Goal: Task Accomplishment & Management: Manage account settings

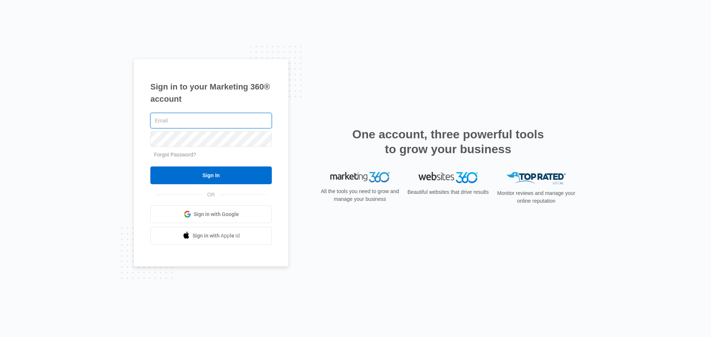
type input "john.obertubbesing@madwire.com"
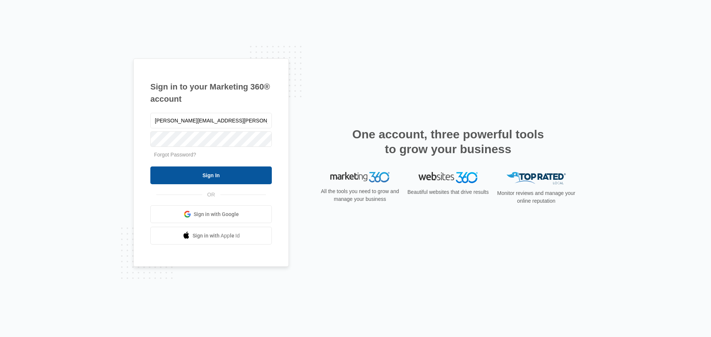
click at [227, 177] on input "Sign In" at bounding box center [210, 176] width 121 height 18
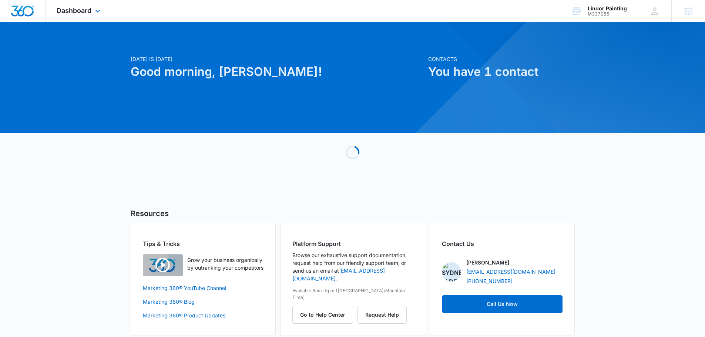
click at [87, 16] on div "Dashboard Apps Reputation Websites Forms CRM Email Social Content Ads Intellige…" at bounding box center [80, 11] width 68 height 22
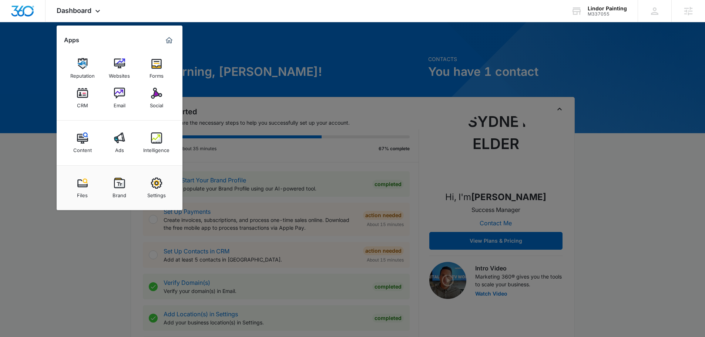
click at [162, 153] on div "Intelligence" at bounding box center [156, 149] width 26 height 10
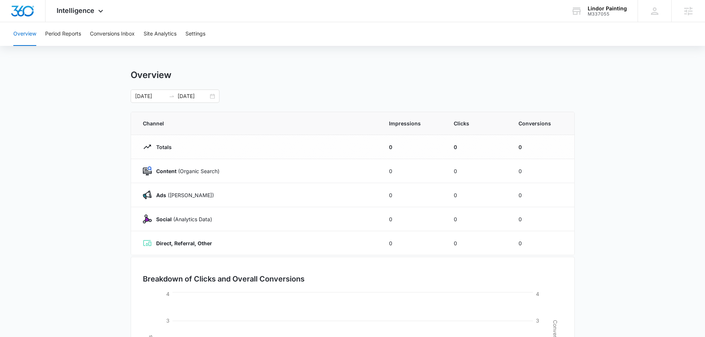
click at [208, 34] on div "Overview Period Reports Conversions Inbox Site Analytics Settings" at bounding box center [353, 34] width 688 height 24
click at [206, 35] on button "Settings" at bounding box center [196, 34] width 20 height 24
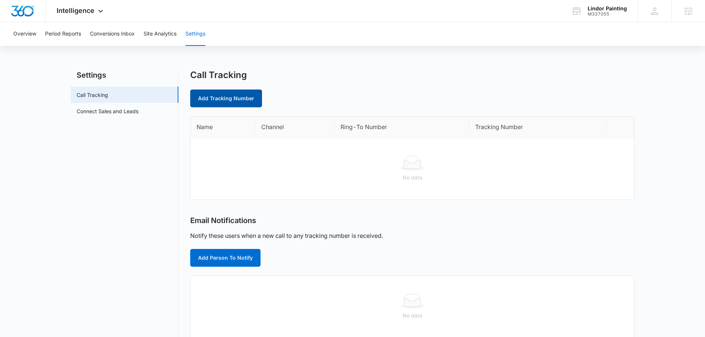
click at [241, 97] on link "Add Tracking Number" at bounding box center [226, 99] width 72 height 18
select select "by_area_code"
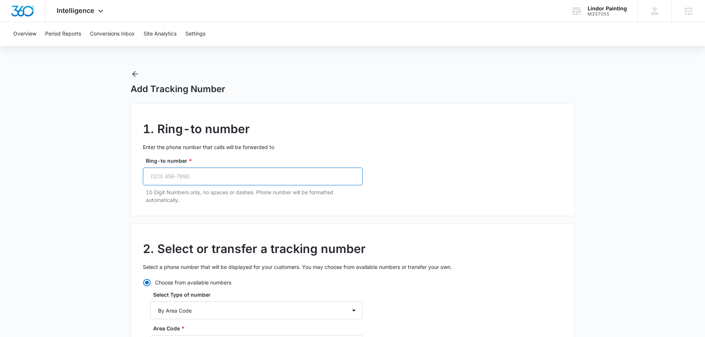
click at [224, 177] on input "Ring-to number *" at bounding box center [253, 177] width 220 height 18
paste input "(954) 777-6908"
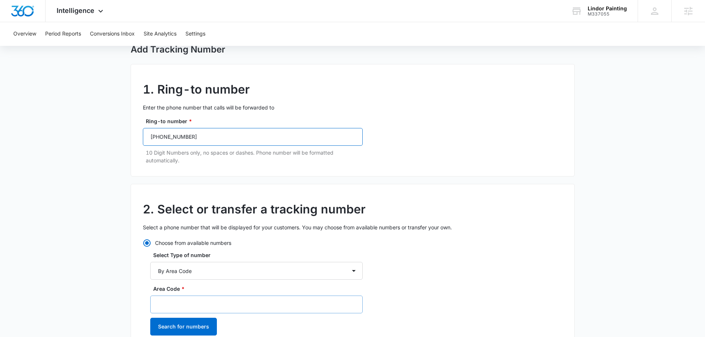
scroll to position [111, 0]
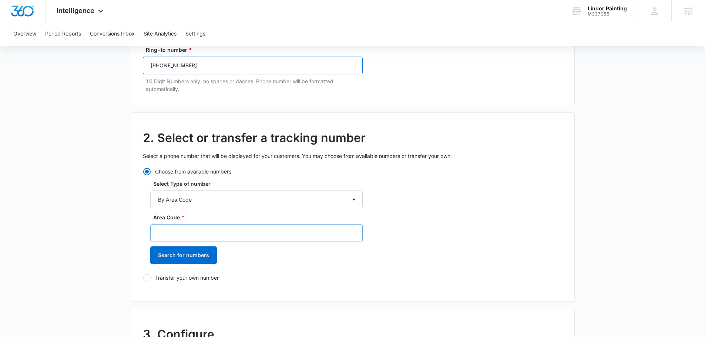
type input "(954) 777-6908"
click at [201, 234] on input "Area Code *" at bounding box center [256, 233] width 213 height 18
type input "954"
click at [183, 261] on button "Search for numbers" at bounding box center [183, 256] width 67 height 18
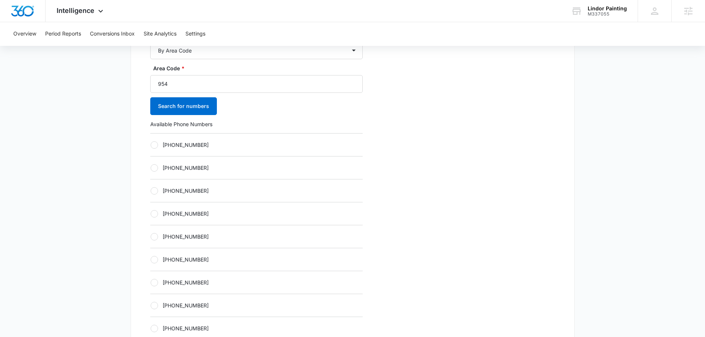
scroll to position [296, 0]
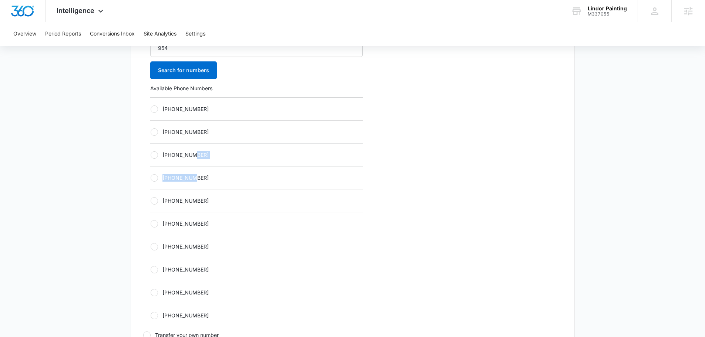
click at [195, 166] on div "+19542566738 +19542568797 +19542713493 +19542714773 +19542714986 +19542715420 +…" at bounding box center [256, 212] width 213 height 230
click at [195, 177] on label "+19542714773" at bounding box center [256, 178] width 213 height 8
click at [151, 178] on input "+19542714773" at bounding box center [150, 178] width 0 height 0
radio input "true"
click at [385, 200] on div "2. Select or transfer a tracking number Select a phone number that will be disp…" at bounding box center [353, 143] width 444 height 432
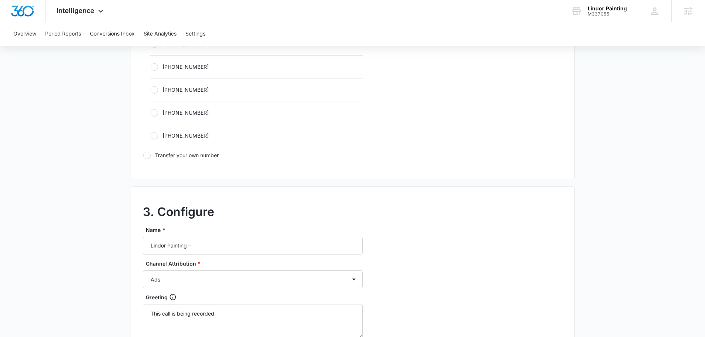
scroll to position [481, 0]
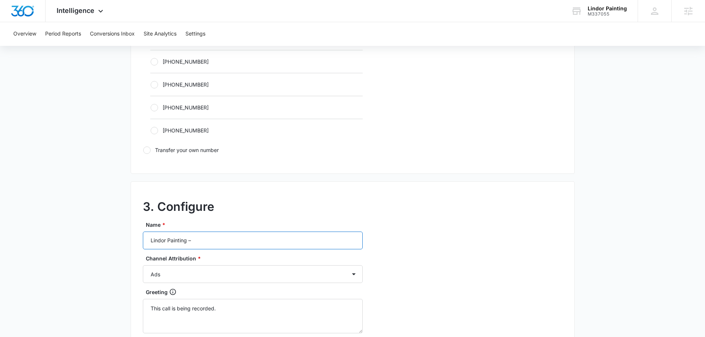
click at [206, 243] on input "Lindor Painting –" at bounding box center [253, 241] width 220 height 18
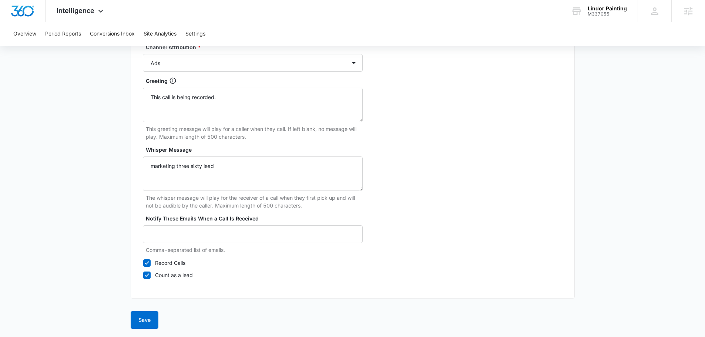
scroll to position [694, 0]
type input "Lindor Painting – ads"
click at [133, 316] on button "Save" at bounding box center [145, 320] width 28 height 18
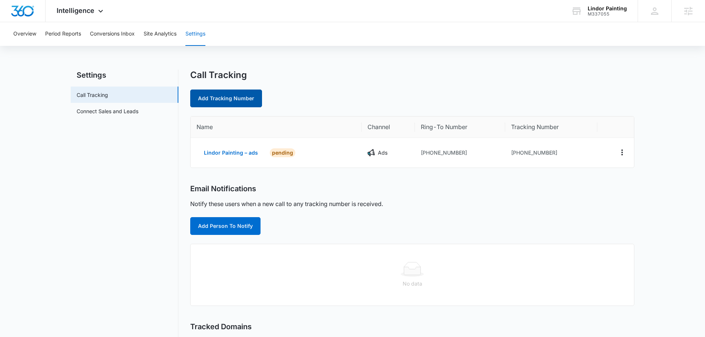
click at [240, 94] on link "Add Tracking Number" at bounding box center [226, 99] width 72 height 18
select select "by_area_code"
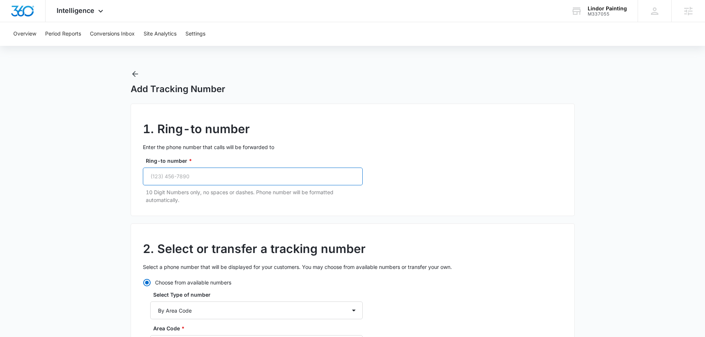
click at [245, 170] on input "Ring-to number *" at bounding box center [253, 177] width 220 height 18
paste input "(954) 777-6908"
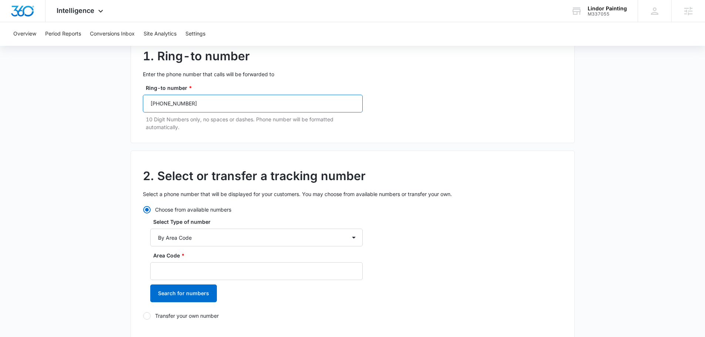
scroll to position [111, 0]
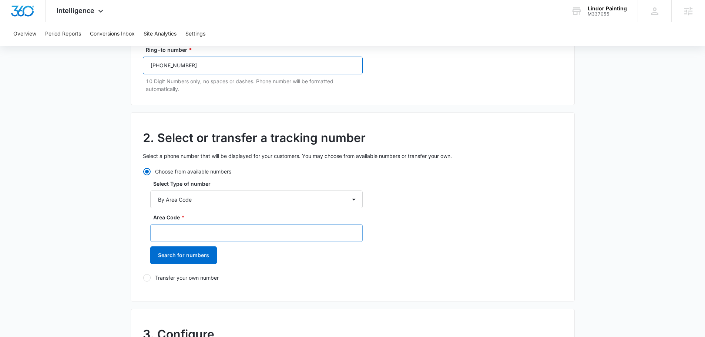
type input "(954) 777-6908"
click at [218, 231] on input "Area Code *" at bounding box center [256, 233] width 213 height 18
type input "954"
click at [203, 256] on button "Search for numbers" at bounding box center [183, 256] width 67 height 18
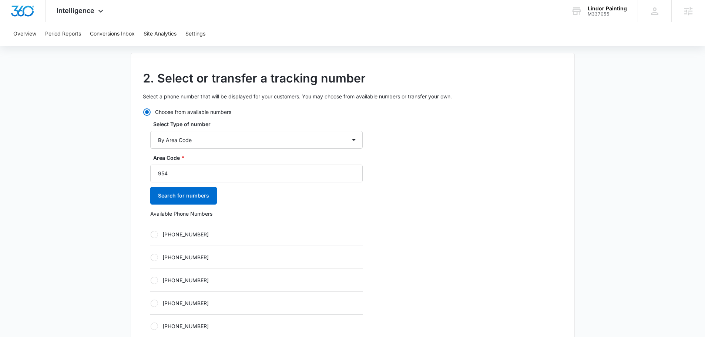
scroll to position [259, 0]
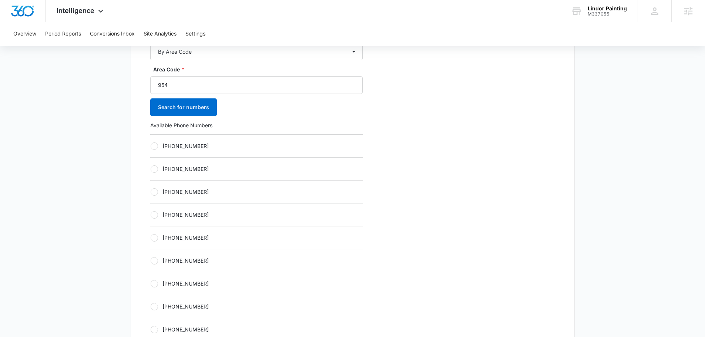
click at [201, 233] on div "+19542715420" at bounding box center [256, 237] width 213 height 23
click at [198, 237] on label "+19542715420" at bounding box center [256, 238] width 213 height 8
click at [151, 238] on input "+19542715420" at bounding box center [150, 238] width 0 height 0
radio input "true"
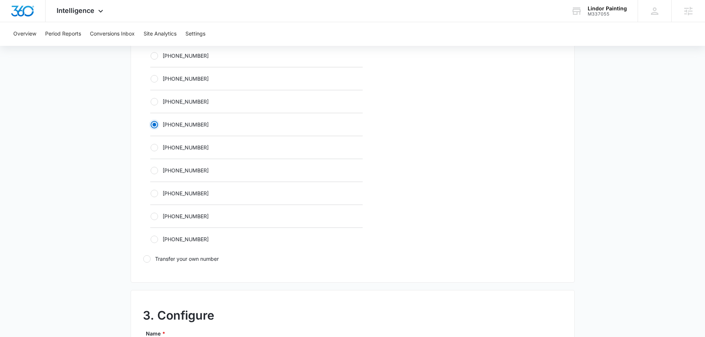
scroll to position [518, 0]
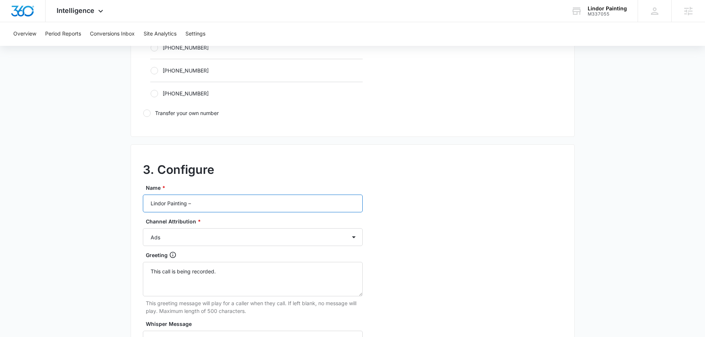
click at [221, 208] on input "Lindor Painting –" at bounding box center [253, 204] width 220 height 18
type input "Lindor Painting – content"
click at [221, 235] on select "Ads Local Service Ads Content Social Other" at bounding box center [253, 237] width 220 height 18
select select "CONTENT"
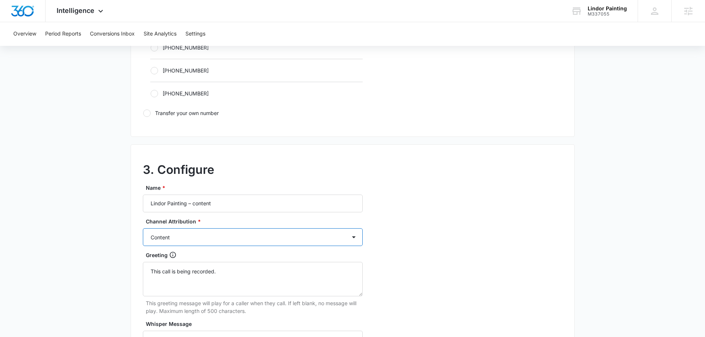
click at [143, 228] on select "Ads Local Service Ads Content Social Other" at bounding box center [253, 237] width 220 height 18
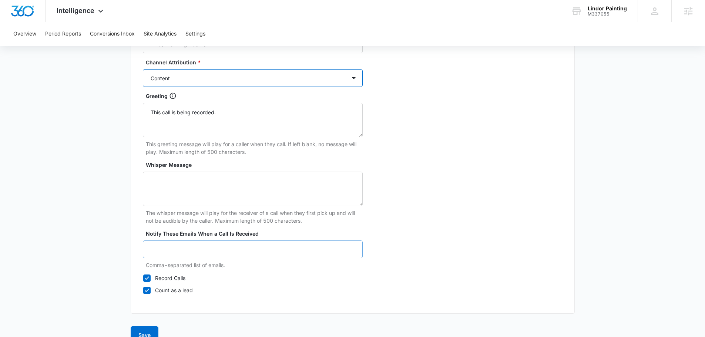
scroll to position [694, 0]
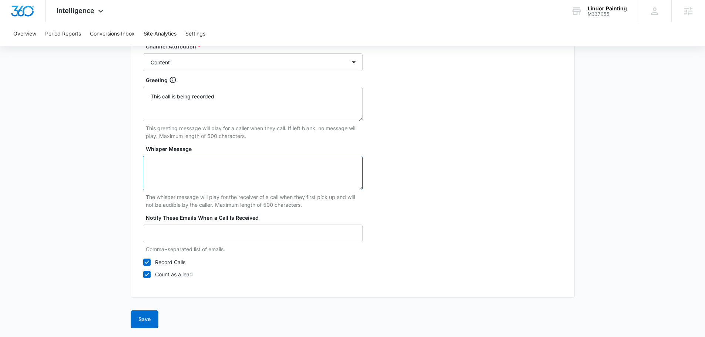
click at [214, 170] on textarea "Whisper Message" at bounding box center [253, 173] width 220 height 34
type textarea "marketing three sixty lead"
click at [149, 325] on button "Save" at bounding box center [145, 320] width 28 height 18
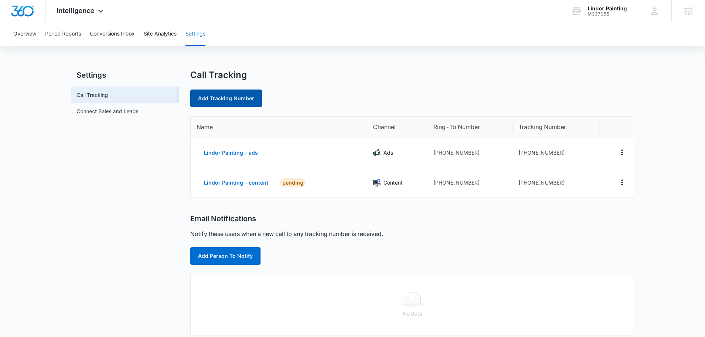
click at [236, 97] on link "Add Tracking Number" at bounding box center [226, 99] width 72 height 18
select select "by_area_code"
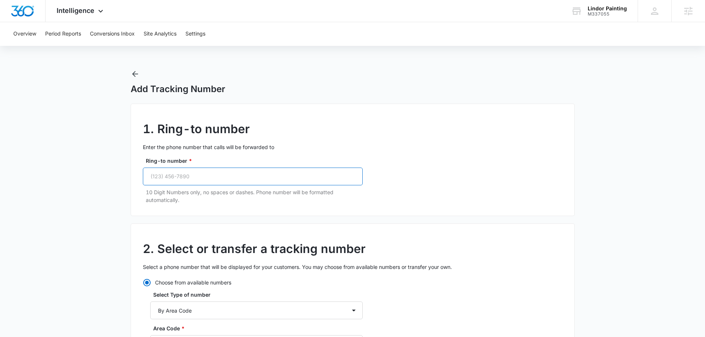
click at [198, 173] on input "Ring-to number *" at bounding box center [253, 177] width 220 height 18
paste input "(954) 777-6908"
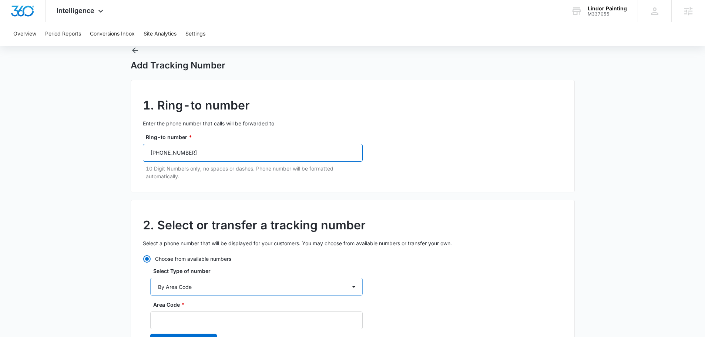
scroll to position [37, 0]
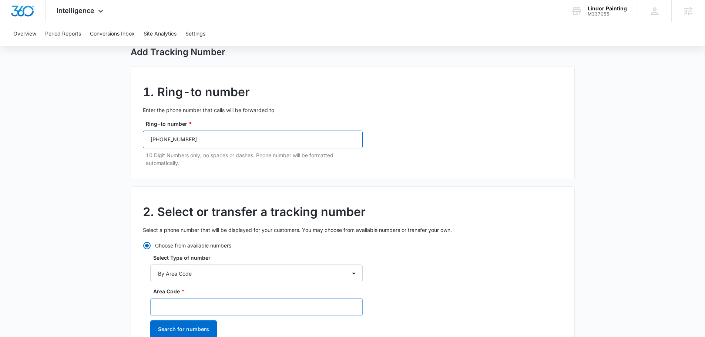
type input "(954) 777-6908"
click at [220, 305] on input "Area Code *" at bounding box center [256, 307] width 213 height 18
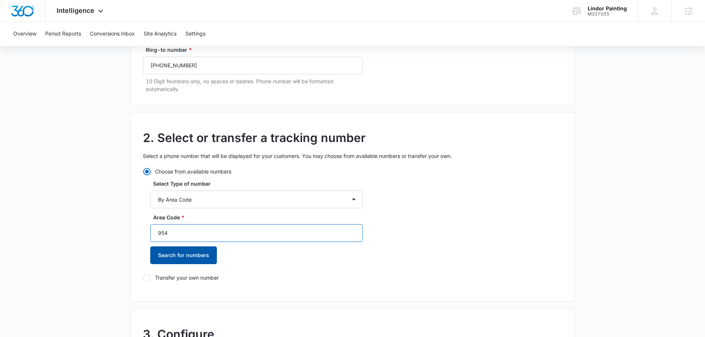
type input "954"
click at [174, 258] on button "Search for numbers" at bounding box center [183, 256] width 67 height 18
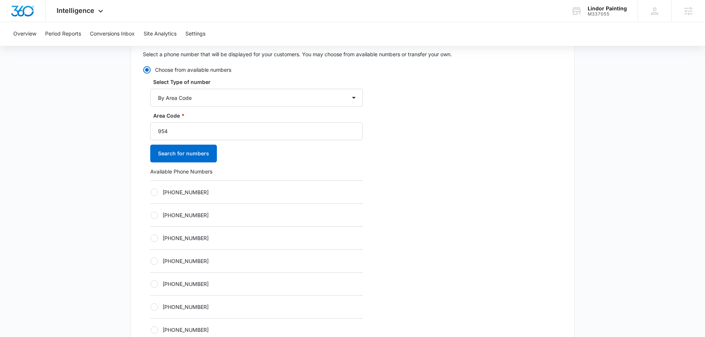
scroll to position [222, 0]
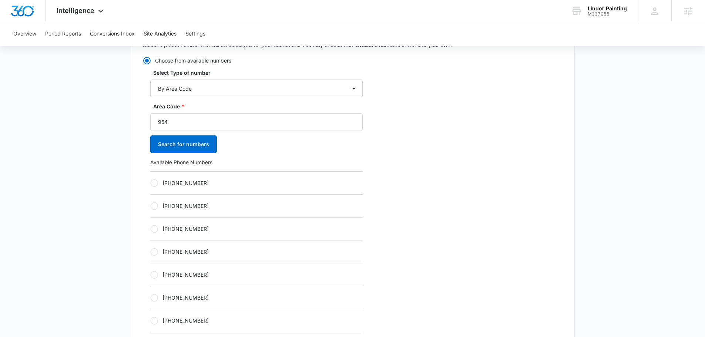
click at [199, 273] on label "+19542715587" at bounding box center [256, 275] width 213 height 8
click at [151, 275] on input "+19542715587" at bounding box center [150, 275] width 0 height 0
radio input "true"
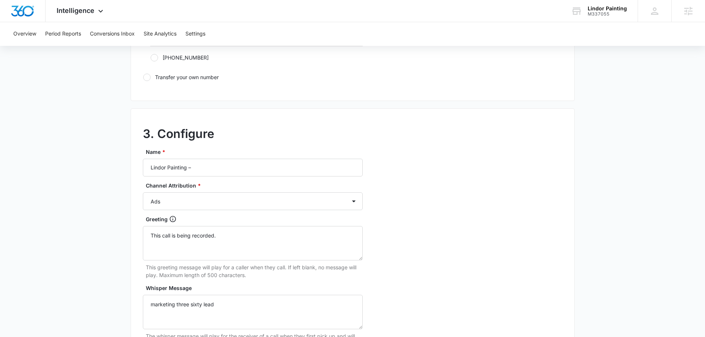
scroll to position [555, 0]
click at [227, 169] on input "Lindor Painting –" at bounding box center [253, 167] width 220 height 18
click at [227, 169] on input "Lindor Painting – social media" at bounding box center [253, 167] width 220 height 18
type input "Lindor Painting – social"
click at [200, 193] on select "Ads Local Service Ads Content Social Other" at bounding box center [253, 200] width 220 height 18
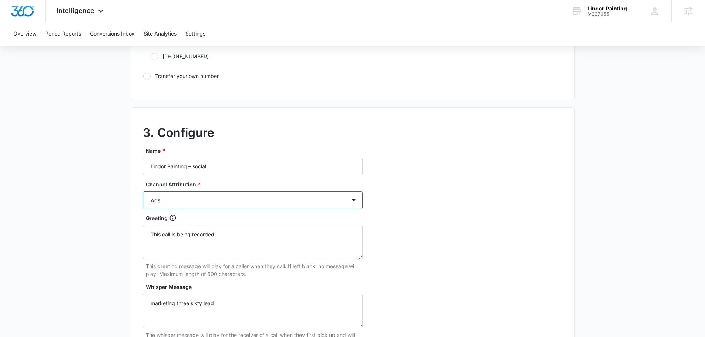
select select "SOCIAL"
click at [143, 191] on select "Ads Local Service Ads Content Social Other" at bounding box center [253, 200] width 220 height 18
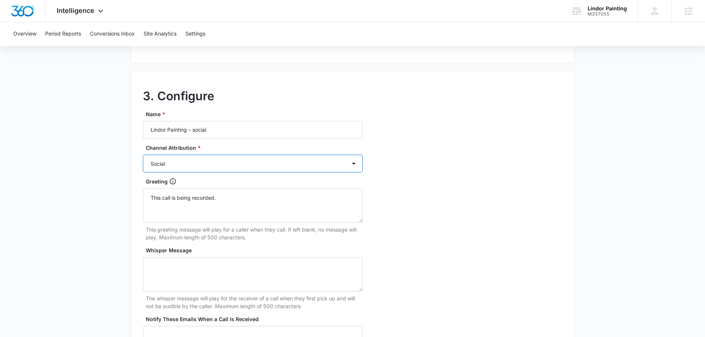
scroll to position [593, 0]
click at [198, 301] on p "The whisper message will play for the receiver of a call when they first pick u…" at bounding box center [254, 302] width 217 height 16
click at [201, 290] on textarea "Whisper Message" at bounding box center [253, 274] width 220 height 34
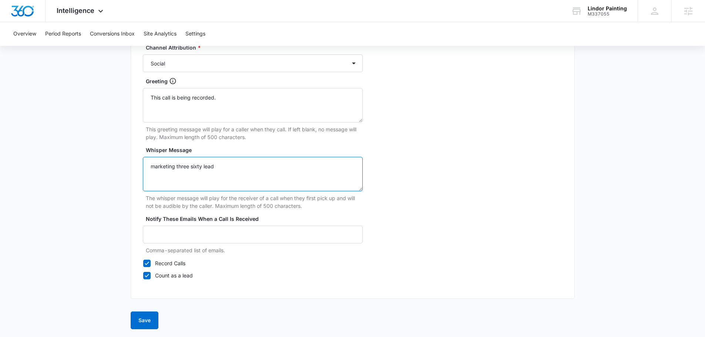
scroll to position [694, 0]
type textarea "marketing three sixty lead"
click at [133, 317] on button "Save" at bounding box center [145, 320] width 28 height 18
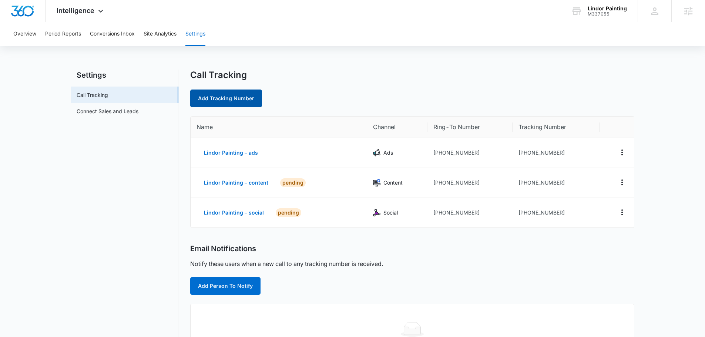
click at [240, 99] on link "Add Tracking Number" at bounding box center [226, 99] width 72 height 18
select select "by_area_code"
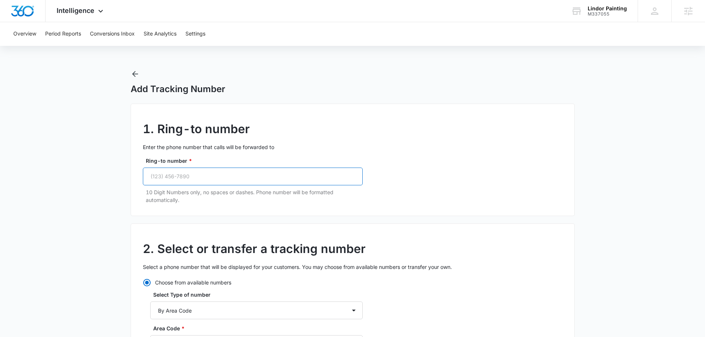
click at [210, 177] on input "Ring-to number *" at bounding box center [253, 177] width 220 height 18
paste input "(954) 777-6908"
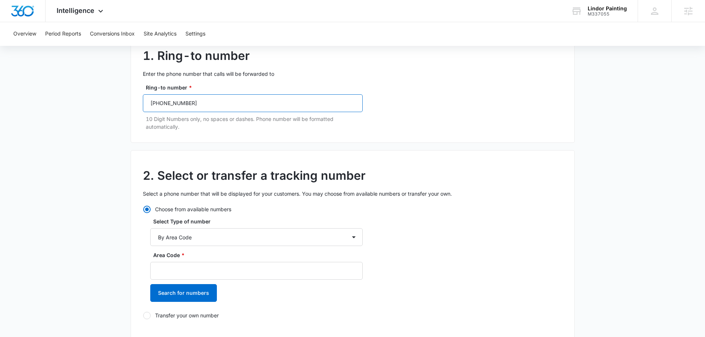
scroll to position [74, 0]
type input "(954) 777-6908"
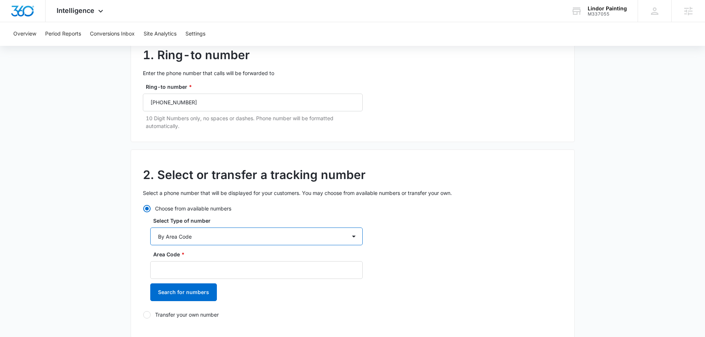
click at [243, 237] on select "By City & State By State Only By Zip Code By Area Code Toll Free Numbers" at bounding box center [256, 237] width 213 height 18
click at [150, 228] on select "By City & State By State Only By Zip Code By Area Code Toll Free Numbers" at bounding box center [256, 237] width 213 height 18
click at [204, 270] on input "Area Code *" at bounding box center [256, 270] width 213 height 18
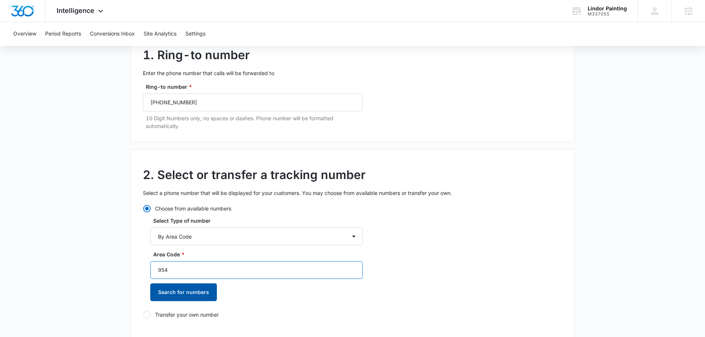
type input "954"
click at [185, 294] on button "Search for numbers" at bounding box center [183, 293] width 67 height 18
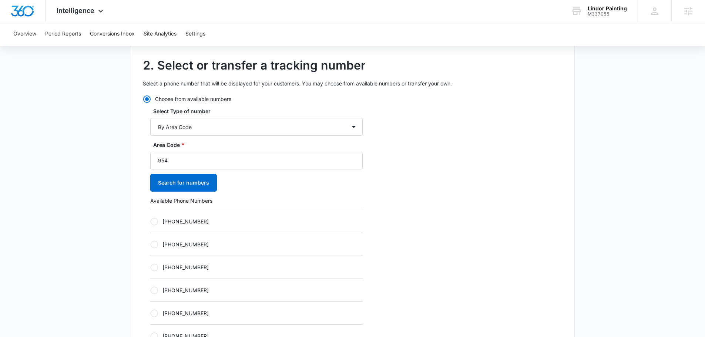
scroll to position [296, 0]
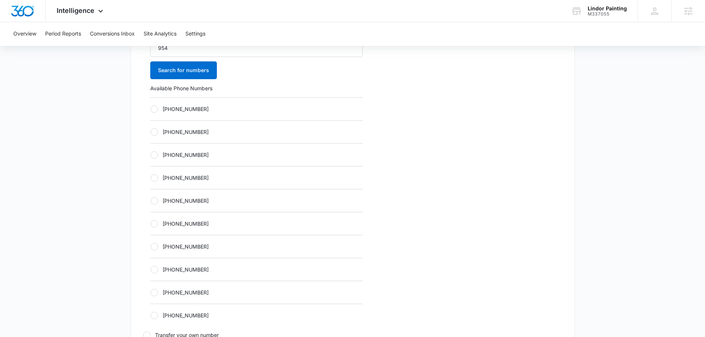
click at [185, 188] on div "+19542714986" at bounding box center [256, 177] width 213 height 23
click at [184, 181] on label "+19542714986" at bounding box center [256, 178] width 213 height 8
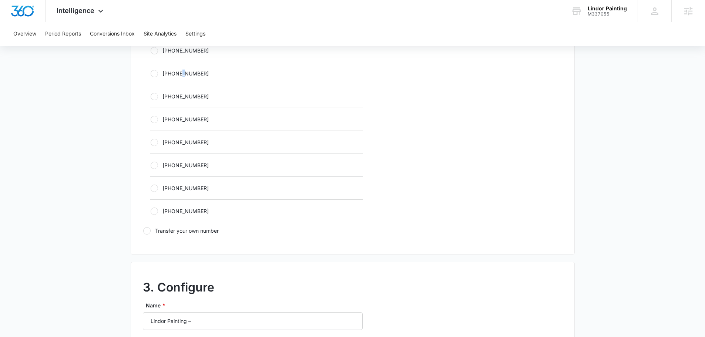
scroll to position [333, 0]
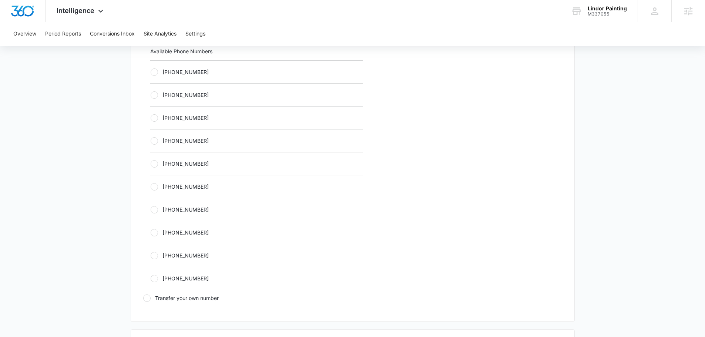
click at [155, 120] on div at bounding box center [154, 117] width 7 height 7
click at [151, 118] on input "+19542713493" at bounding box center [150, 118] width 0 height 0
radio input "true"
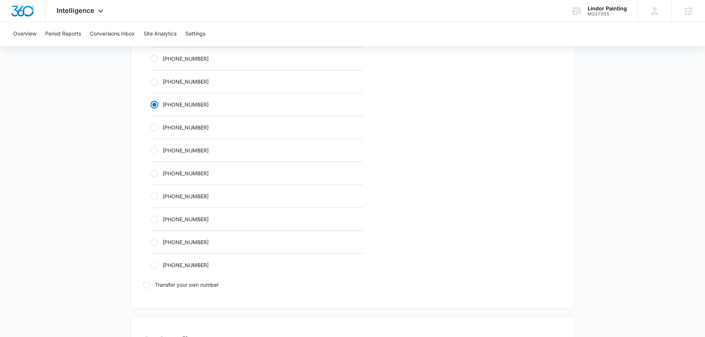
scroll to position [518, 0]
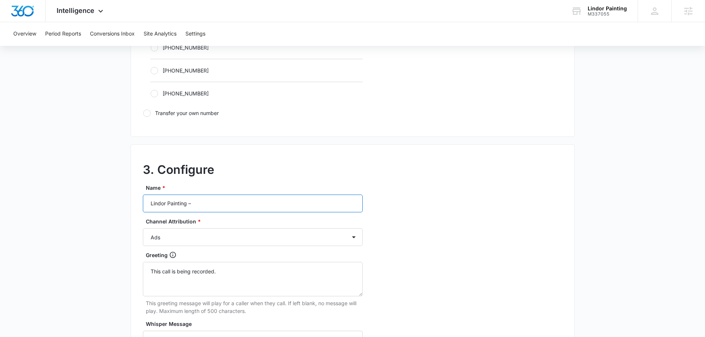
click at [210, 202] on input "Lindor Painting –" at bounding box center [253, 204] width 220 height 18
type input "Lindor Painting – other"
click at [233, 241] on select "Ads Local Service Ads Content Social Other" at bounding box center [253, 237] width 220 height 18
select select "OTHER"
click at [143, 228] on select "Ads Local Service Ads Content Social Other" at bounding box center [253, 237] width 220 height 18
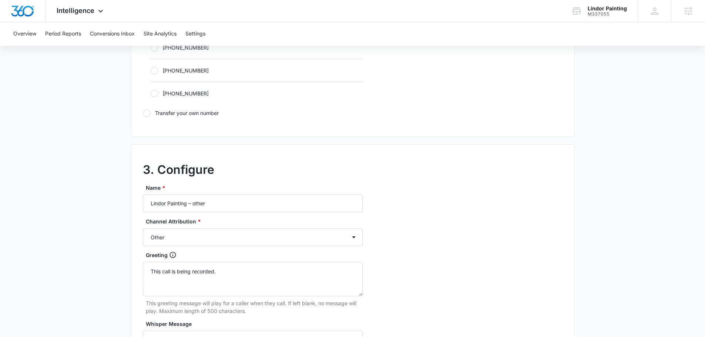
click at [445, 271] on div "3. Configure Name * Lindor Painting – other Channel Attribution * Ads Local Ser…" at bounding box center [353, 308] width 444 height 329
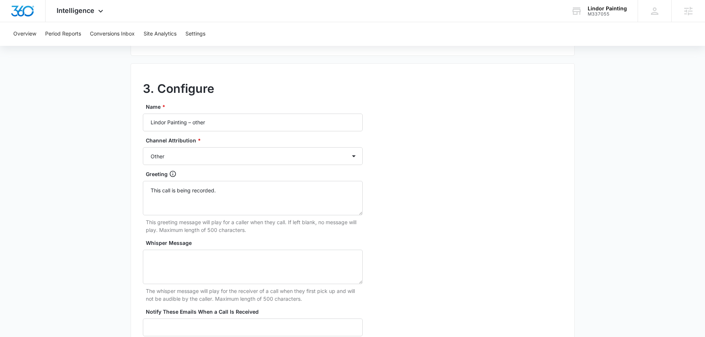
scroll to position [630, 0]
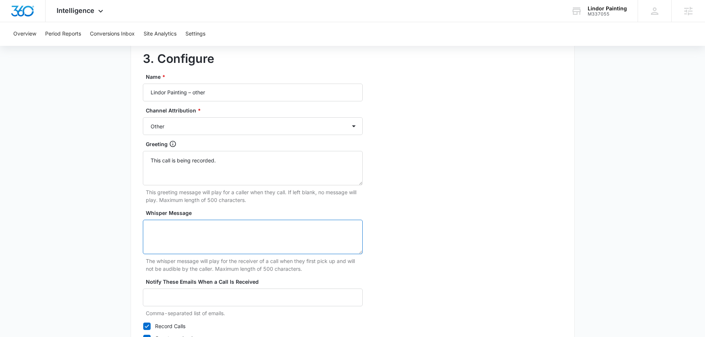
click at [239, 243] on textarea "Whisper Message" at bounding box center [253, 237] width 220 height 34
type textarea "marketing three sixty lead"
click at [487, 205] on div "3. Configure Name * Lindor Painting – other Channel Attribution * Ads Local Ser…" at bounding box center [353, 197] width 444 height 329
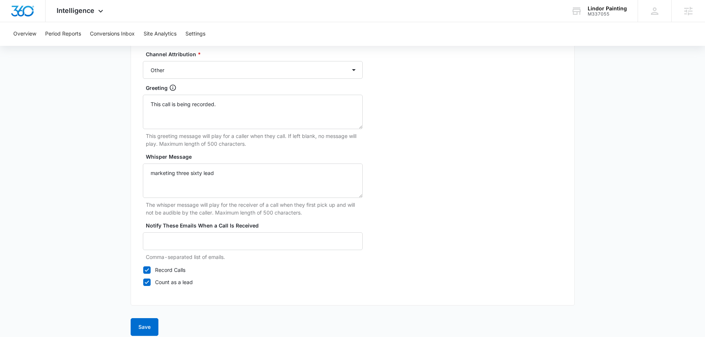
scroll to position [694, 0]
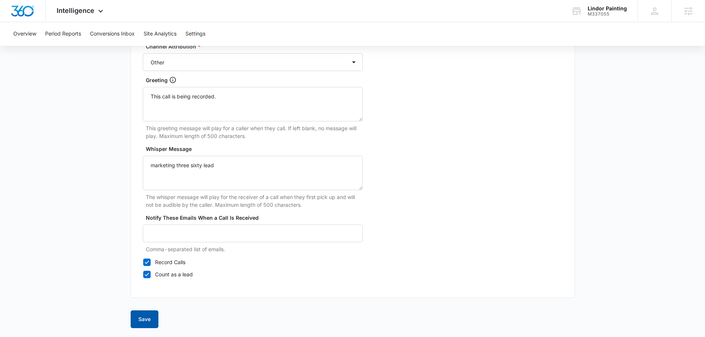
click at [143, 320] on button "Save" at bounding box center [145, 320] width 28 height 18
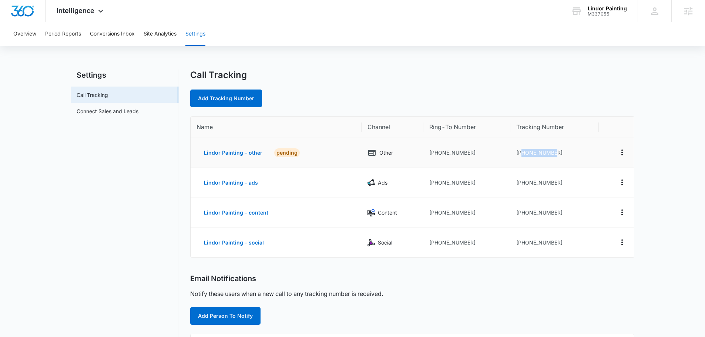
drag, startPoint x: 568, startPoint y: 158, endPoint x: 522, endPoint y: 154, distance: 46.4
click at [522, 154] on td "+19542713493" at bounding box center [555, 153] width 89 height 30
copy td "9542713493"
drag, startPoint x: 557, startPoint y: 181, endPoint x: 523, endPoint y: 183, distance: 34.9
click at [523, 183] on td "+19542714773" at bounding box center [555, 183] width 89 height 30
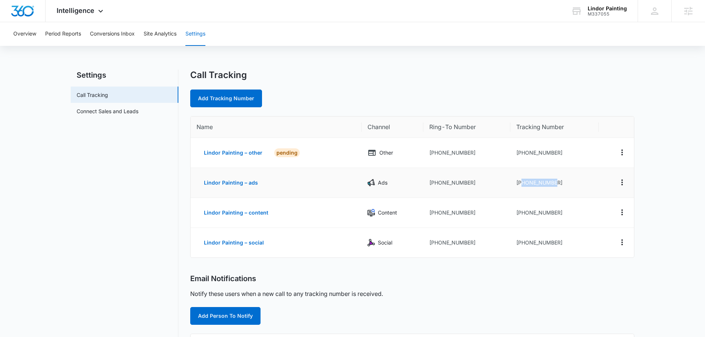
copy td "9542714773"
drag, startPoint x: 559, startPoint y: 214, endPoint x: 523, endPoint y: 216, distance: 35.6
click at [523, 216] on td "+19542715420" at bounding box center [555, 213] width 89 height 30
copy td "9542715420"
drag, startPoint x: 554, startPoint y: 243, endPoint x: 523, endPoint y: 243, distance: 31.5
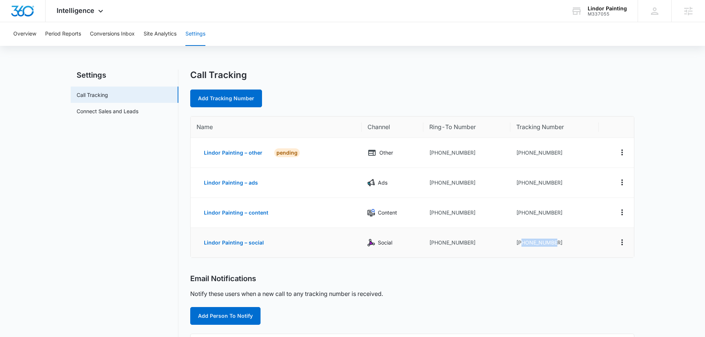
click at [523, 243] on td "+19542715587" at bounding box center [555, 243] width 89 height 30
copy td "9542715587"
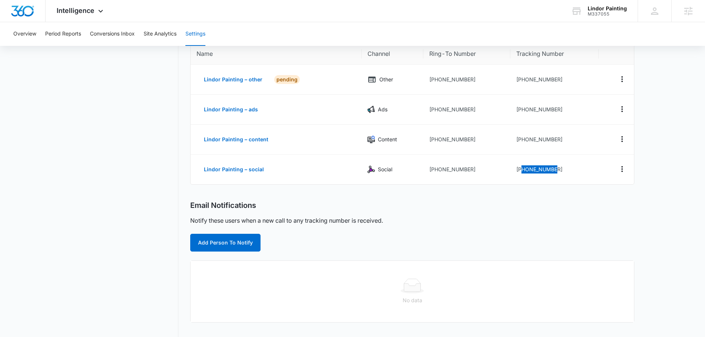
scroll to position [74, 0]
click at [217, 241] on button "Add Person To Notify" at bounding box center [225, 242] width 70 height 18
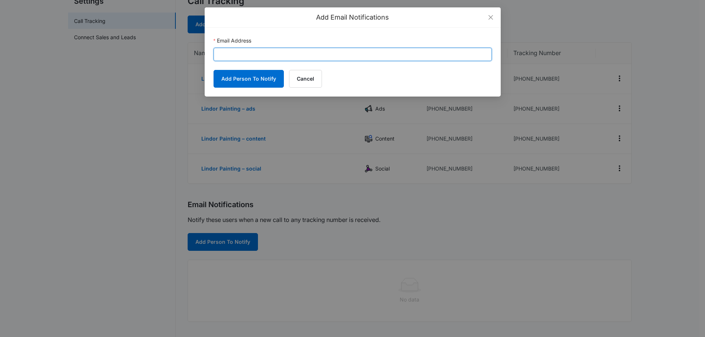
click at [374, 59] on input "Email Address" at bounding box center [353, 54] width 278 height 13
paste input "[EMAIL_ADDRESS][DOMAIN_NAME]"
type input "[EMAIL_ADDRESS][DOMAIN_NAME]"
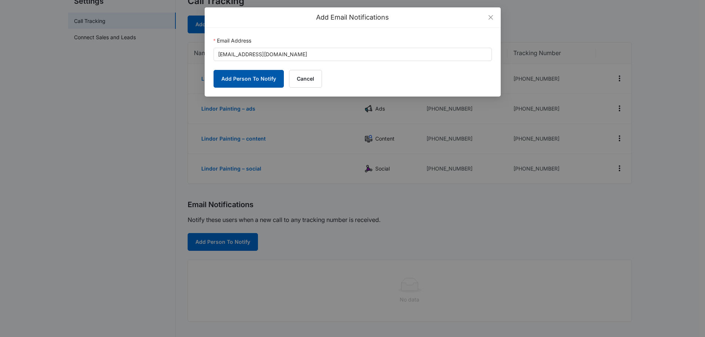
click at [247, 78] on button "Add Person To Notify" at bounding box center [249, 79] width 70 height 18
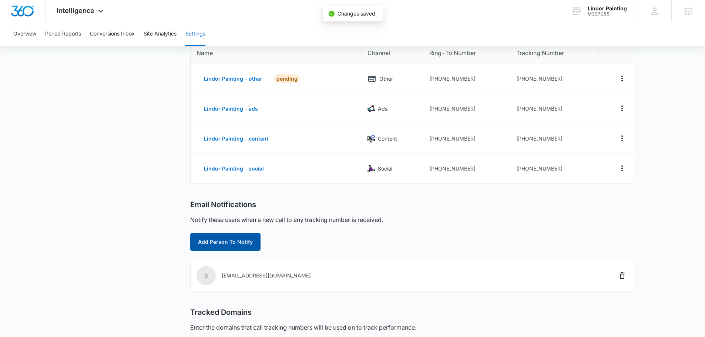
click at [231, 245] on button "Add Person To Notify" at bounding box center [225, 242] width 70 height 18
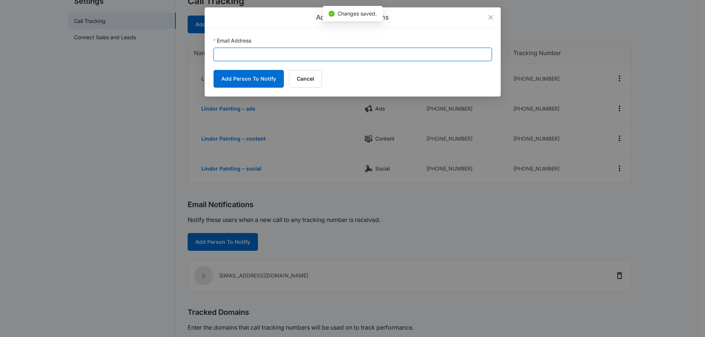
click at [325, 60] on input "Email Address" at bounding box center [353, 54] width 278 height 13
paste input "andrew.gilbert@madwire.com"
type input "andrew.gilbert@madwire.com"
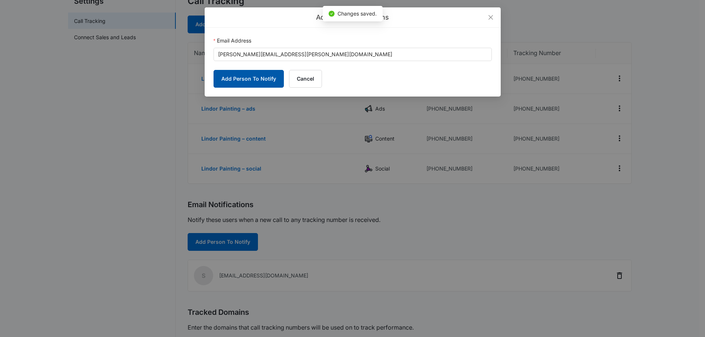
click at [257, 80] on button "Add Person To Notify" at bounding box center [249, 79] width 70 height 18
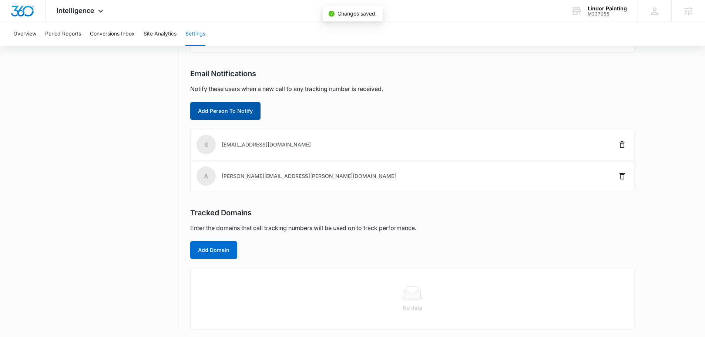
scroll to position [207, 0]
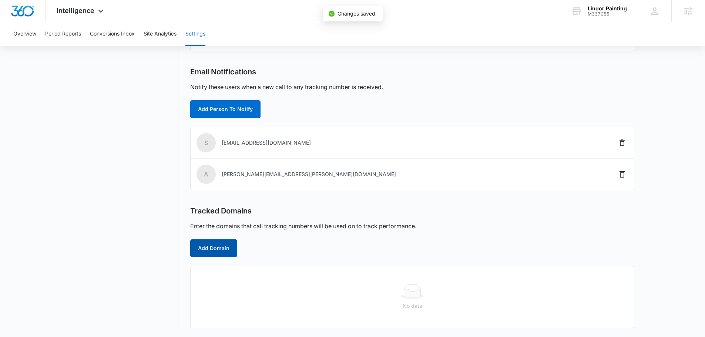
click at [213, 245] on button "Add Domain" at bounding box center [213, 249] width 47 height 18
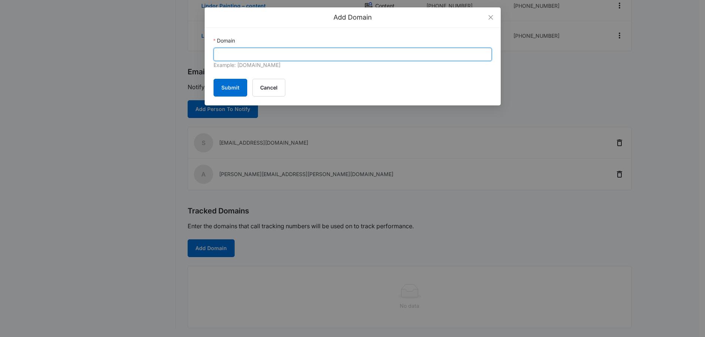
click at [274, 50] on input "Domain" at bounding box center [353, 54] width 278 height 13
paste input "[URL][DOMAIN_NAME]"
drag, startPoint x: 236, startPoint y: 54, endPoint x: 147, endPoint y: 65, distance: 88.8
click at [147, 65] on div "Add Domain Domain https://lindorpainting.com/ Example: marketing360.com Submit …" at bounding box center [352, 168] width 705 height 337
click at [293, 51] on input "lindorpainting.com/" at bounding box center [353, 54] width 278 height 13
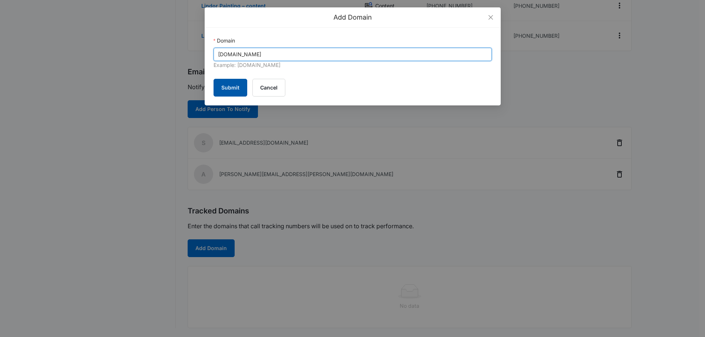
type input "lindorpainting.com"
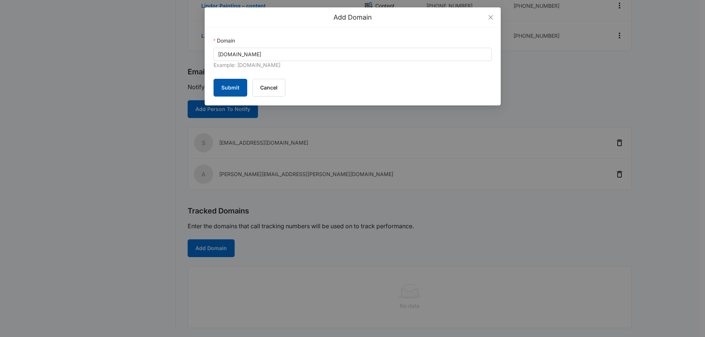
click at [237, 84] on button "Submit" at bounding box center [231, 88] width 34 height 18
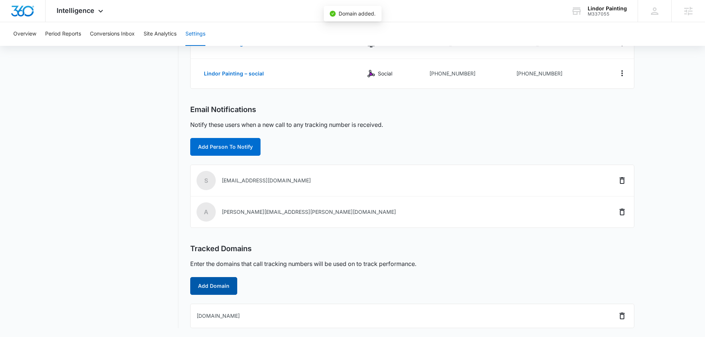
scroll to position [0, 0]
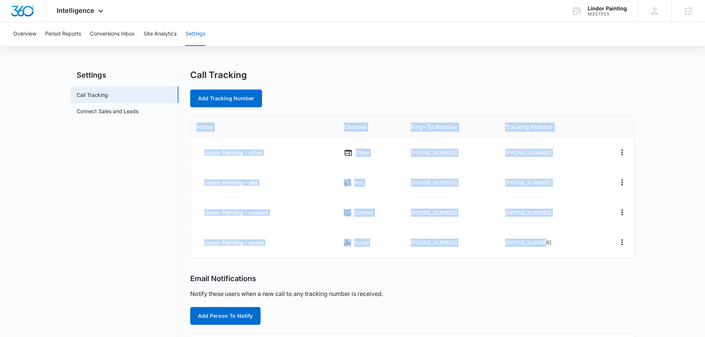
drag, startPoint x: 539, startPoint y: 242, endPoint x: 194, endPoint y: 130, distance: 362.9
click at [194, 130] on table "Name Channel Ring-To Number Tracking Number Lindor Painting – other Other +1954…" at bounding box center [413, 187] width 444 height 141
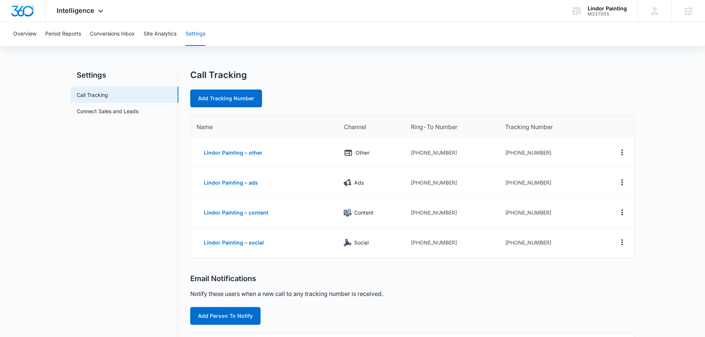
click at [121, 228] on nav "Settings Call Tracking Connect Sales and Leads" at bounding box center [125, 284] width 108 height 428
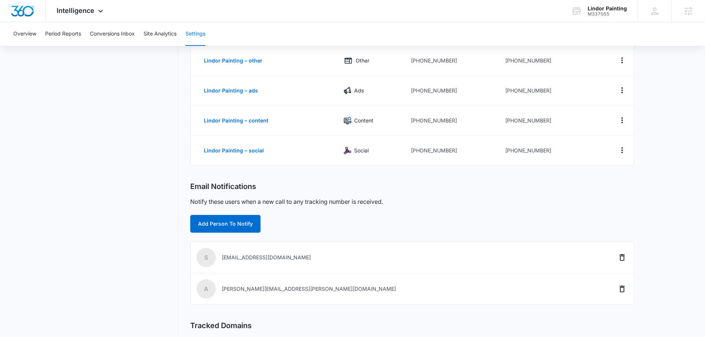
scroll to position [169, 0]
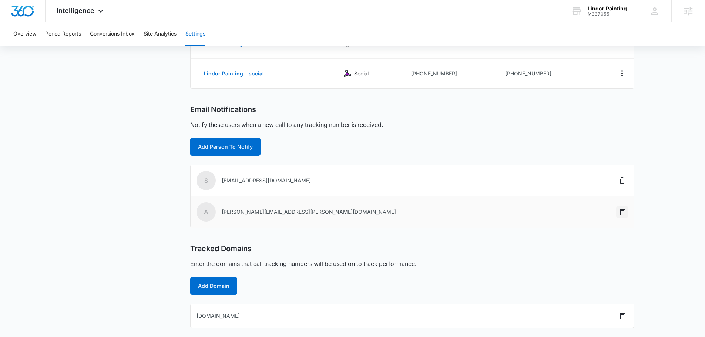
click at [622, 213] on icon "Delete" at bounding box center [622, 212] width 9 height 9
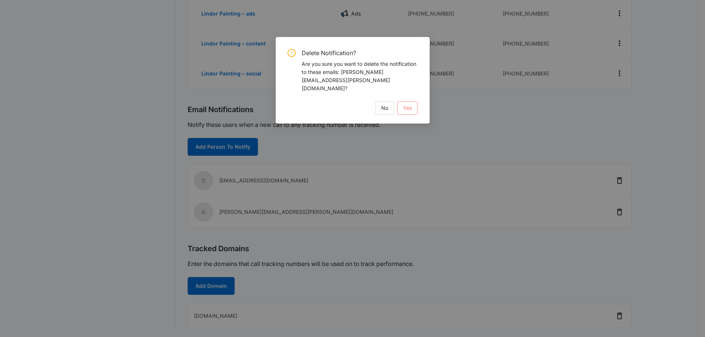
click at [410, 104] on span "Yes" at bounding box center [407, 108] width 9 height 8
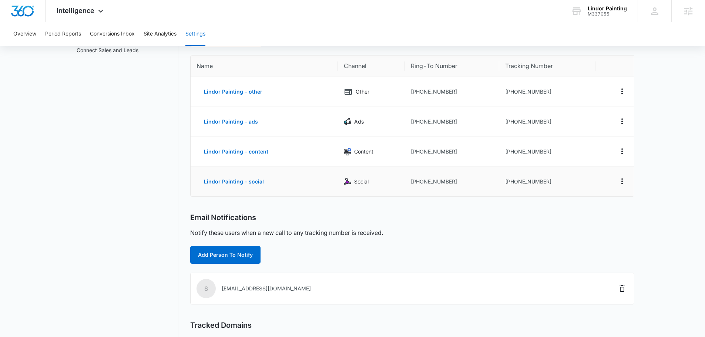
scroll to position [0, 0]
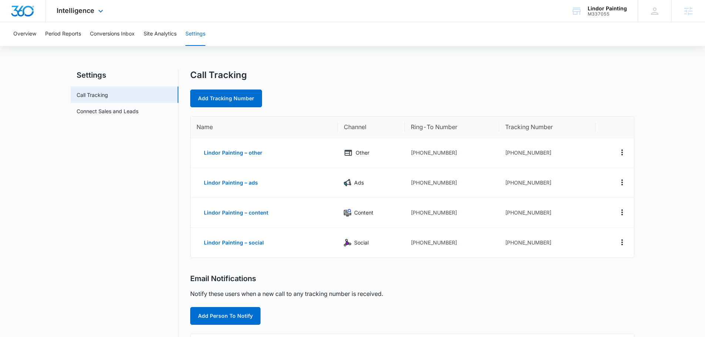
click at [94, 16] on div "Intelligence Apps Reputation Websites Forms CRM Email Social Content Ads Intell…" at bounding box center [81, 11] width 71 height 22
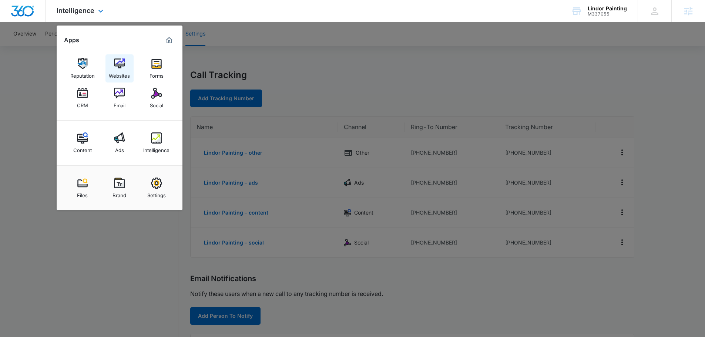
click at [120, 68] on img at bounding box center [119, 63] width 11 height 11
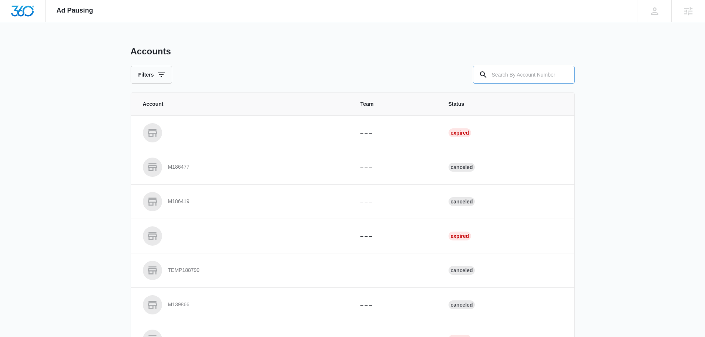
click at [529, 69] on input "text" at bounding box center [524, 75] width 102 height 18
type input "m337055"
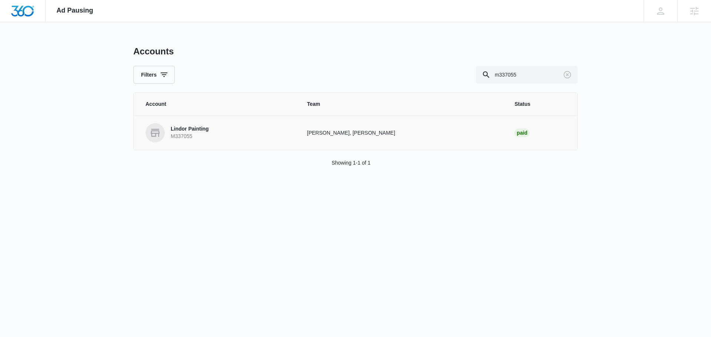
click at [196, 136] on p "M337055" at bounding box center [190, 136] width 38 height 7
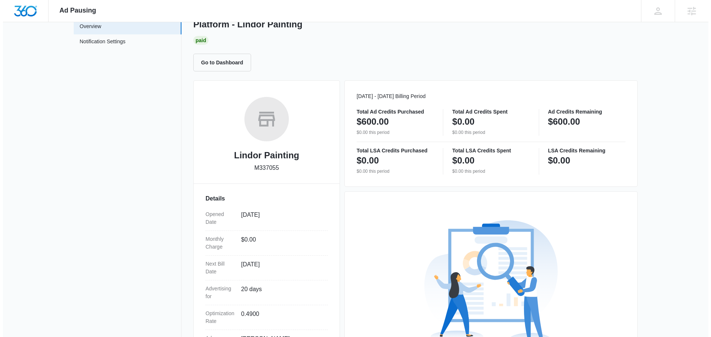
scroll to position [134, 0]
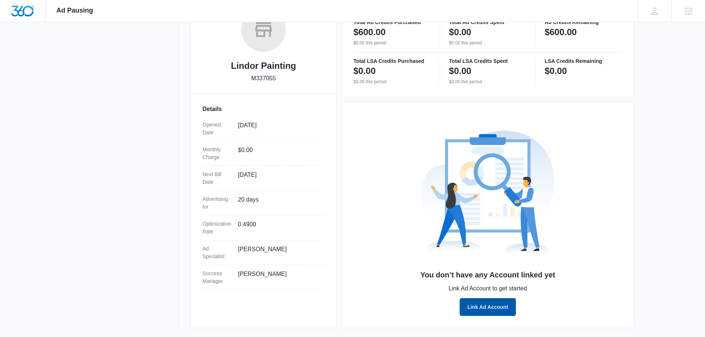
click at [488, 308] on button "Link Ad Account" at bounding box center [488, 307] width 56 height 18
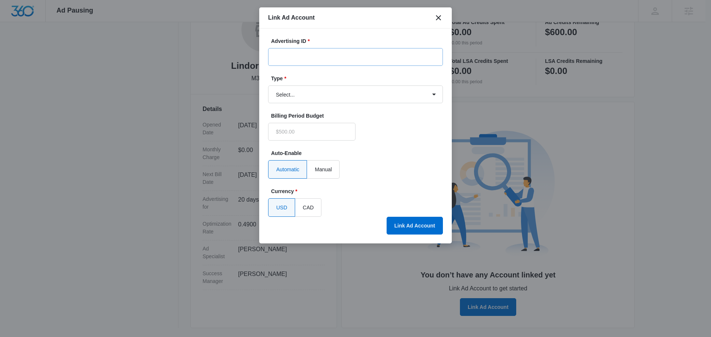
type input "$0.00"
click at [349, 56] on input "Advertising ID *" at bounding box center [355, 57] width 175 height 18
paste input "[PHONE_NUMBER]"
type input "[PHONE_NUMBER]"
click at [331, 99] on select "Select... Bing Ads Facebook Ads Google Ads" at bounding box center [355, 95] width 175 height 18
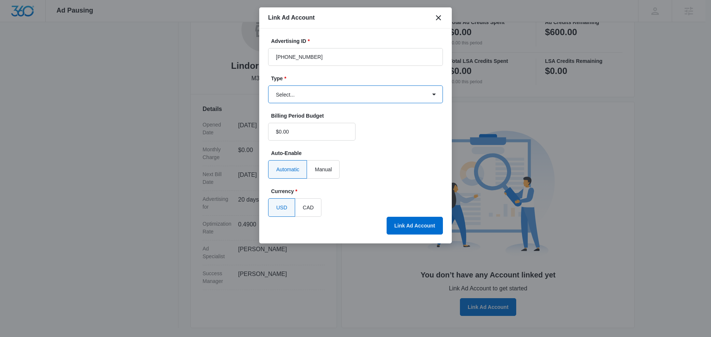
select select "google"
click at [268, 86] on select "Select... Bing Ads Facebook Ads Google Ads" at bounding box center [355, 95] width 175 height 18
drag, startPoint x: 387, startPoint y: 236, endPoint x: 392, endPoint y: 236, distance: 5.2
click at [389, 236] on div "Advertising ID * [PHONE_NUMBER] Type * Select... Bing Ads Facebook Ads Google A…" at bounding box center [355, 136] width 193 height 215
click at [400, 230] on button "Link Ad Account" at bounding box center [415, 226] width 56 height 18
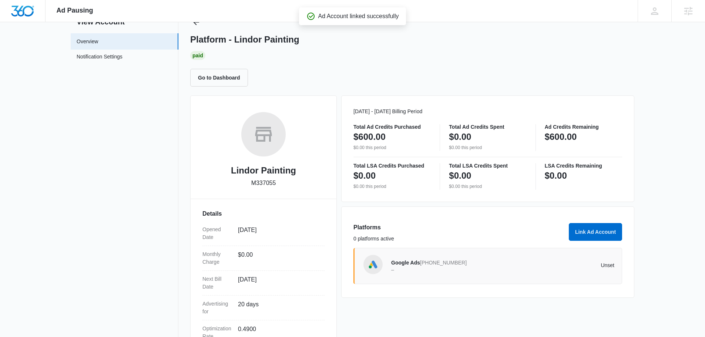
scroll to position [0, 0]
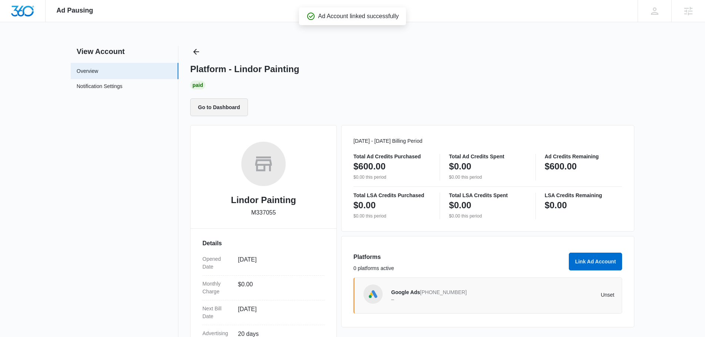
click at [238, 109] on button "Go to Dashboard" at bounding box center [219, 108] width 58 height 18
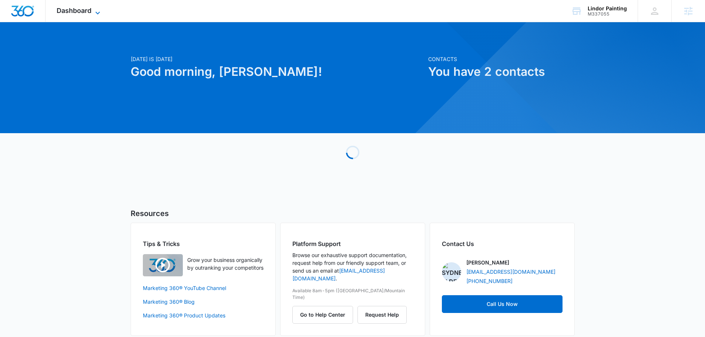
click at [90, 13] on span "Dashboard" at bounding box center [74, 11] width 35 height 8
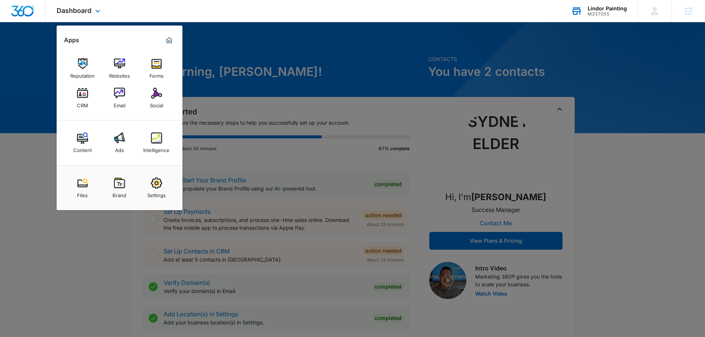
click at [597, 21] on div "Lindor Painting M337055 Your Accounts View All" at bounding box center [599, 11] width 78 height 22
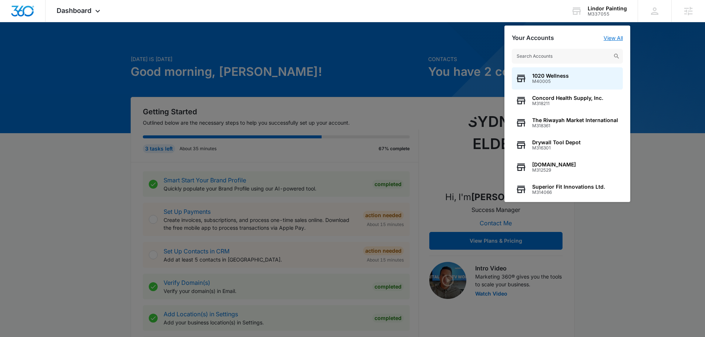
click at [620, 37] on link "View All" at bounding box center [613, 38] width 19 height 6
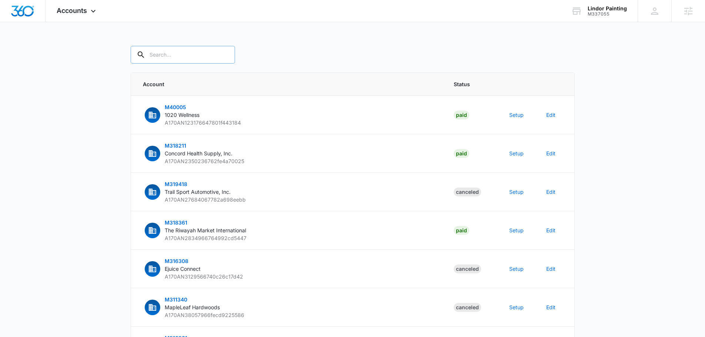
click at [199, 57] on input "text" at bounding box center [183, 55] width 104 height 18
type input "m337055"
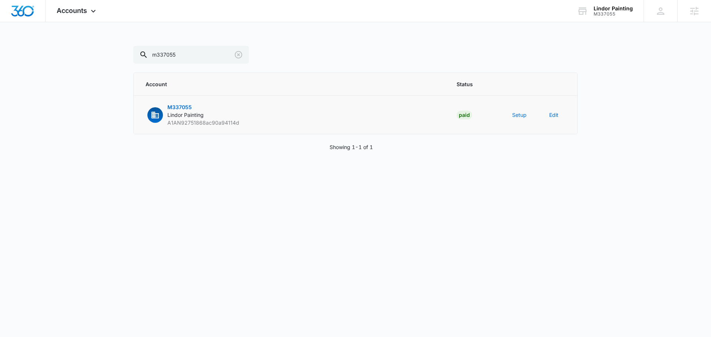
click at [528, 116] on td "Setup" at bounding box center [521, 115] width 37 height 39
click at [521, 115] on button "Setup" at bounding box center [519, 115] width 14 height 8
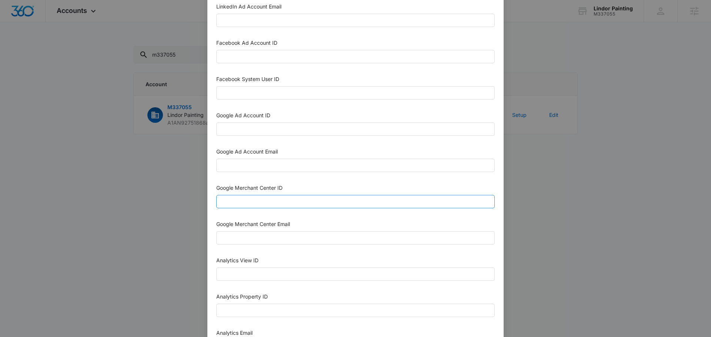
scroll to position [148, 0]
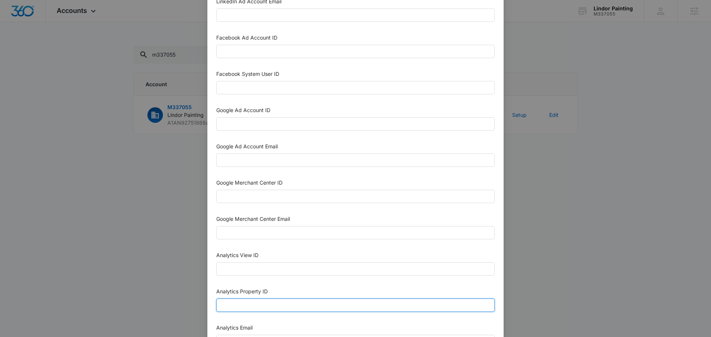
click at [265, 304] on input "Analytics Property ID" at bounding box center [355, 305] width 278 height 13
paste input "505105617"
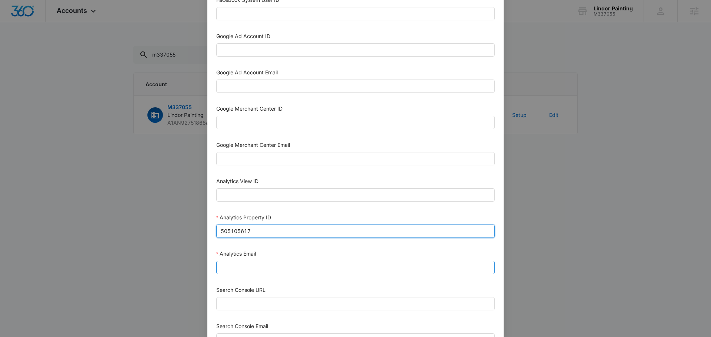
type input "505105617"
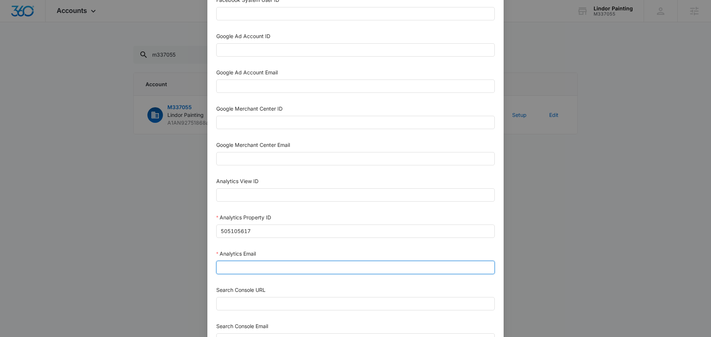
click at [248, 274] on div "Analytics Email" at bounding box center [355, 263] width 278 height 27
type input "[EMAIL_ADDRESS][DOMAIN_NAME]"
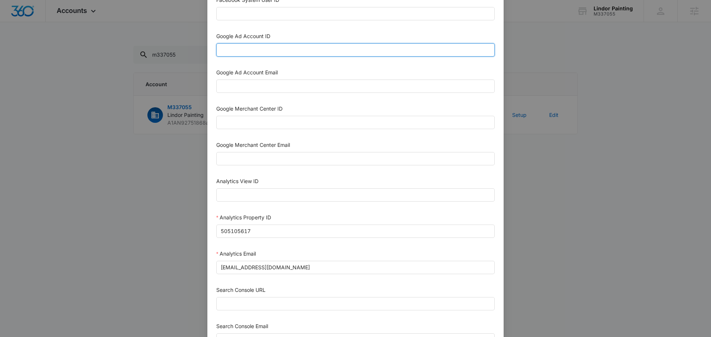
click at [257, 47] on input "Google Ad Account ID" at bounding box center [355, 49] width 278 height 13
paste input "[PHONE_NUMBER]"
type input "[PHONE_NUMBER]"
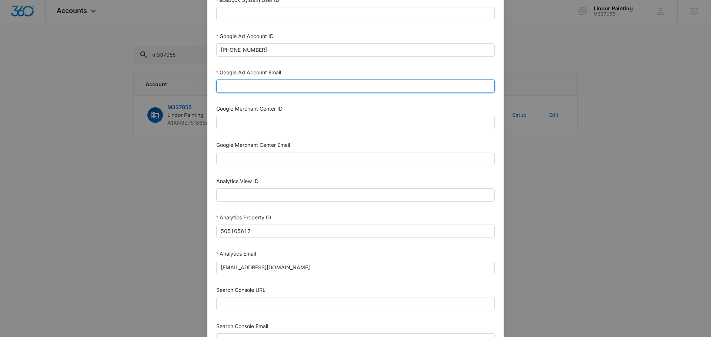
click at [261, 89] on input "Google Ad Account Email" at bounding box center [355, 86] width 278 height 13
type input "[EMAIL_ADDRESS][DOMAIN_NAME]"
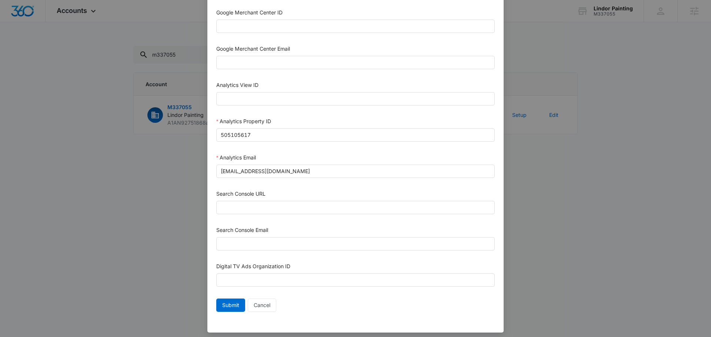
scroll to position [323, 0]
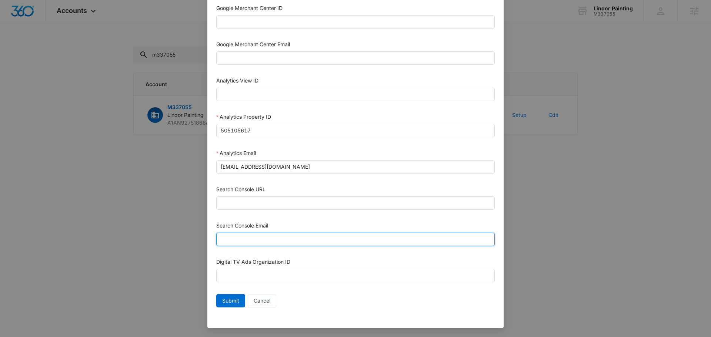
click at [310, 235] on input "Search Console Email" at bounding box center [355, 239] width 278 height 13
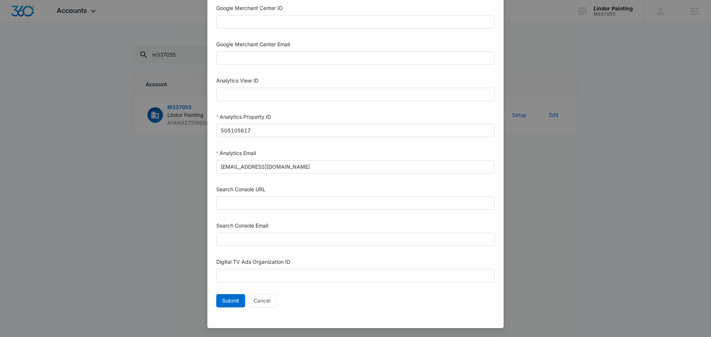
click at [295, 194] on div "Search Console URL" at bounding box center [355, 191] width 278 height 11
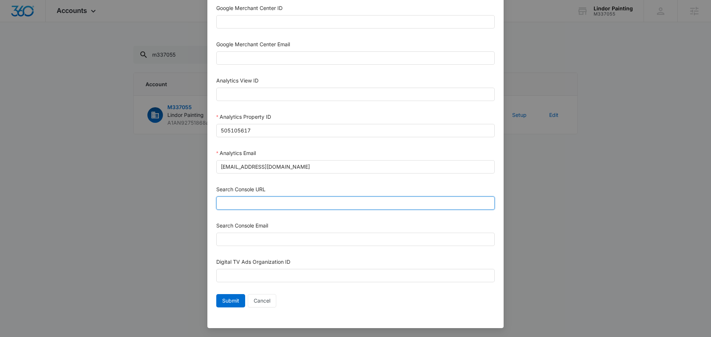
click at [291, 200] on input "Search Console URL" at bounding box center [355, 203] width 278 height 13
paste input "[URL][DOMAIN_NAME]"
type input "[URL][DOMAIN_NAME]"
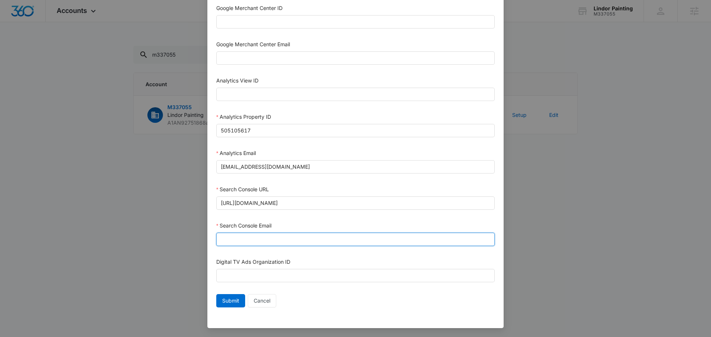
click at [253, 242] on input "Search Console Email" at bounding box center [355, 239] width 278 height 13
type input "[EMAIL_ADDRESS][DOMAIN_NAME]"
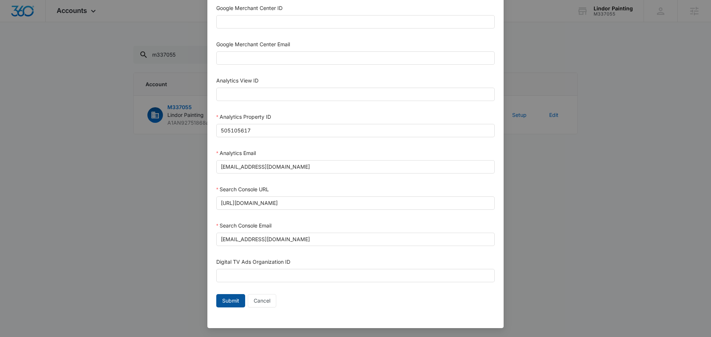
click at [223, 304] on span "Submit" at bounding box center [230, 301] width 17 height 8
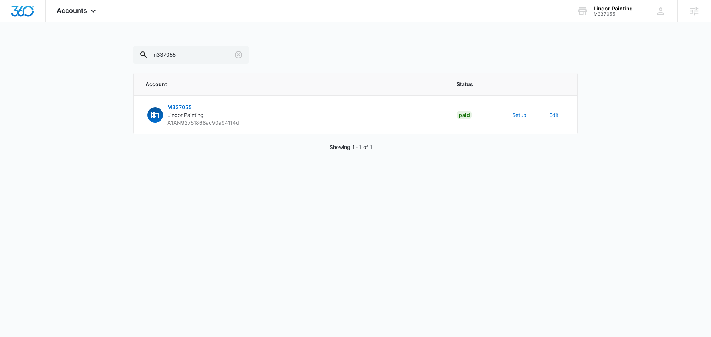
scroll to position [316, 0]
